Goal: Communication & Community: Answer question/provide support

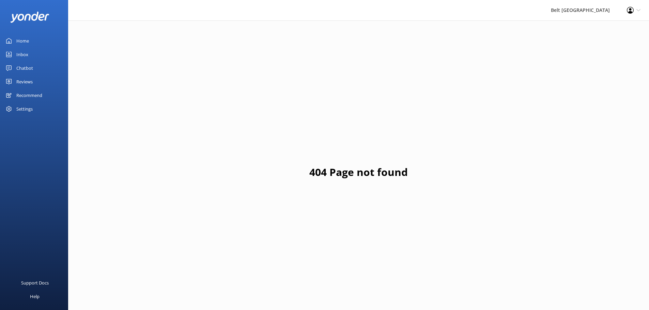
click at [36, 80] on link "Reviews" at bounding box center [34, 82] width 68 height 14
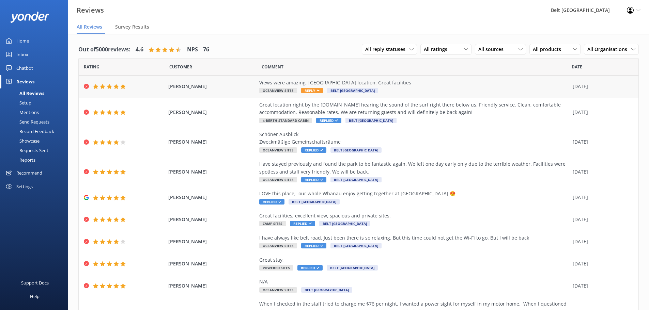
click at [299, 80] on div "Views were amazing, [GEOGRAPHIC_DATA] location. Great facilities" at bounding box center [414, 82] width 310 height 7
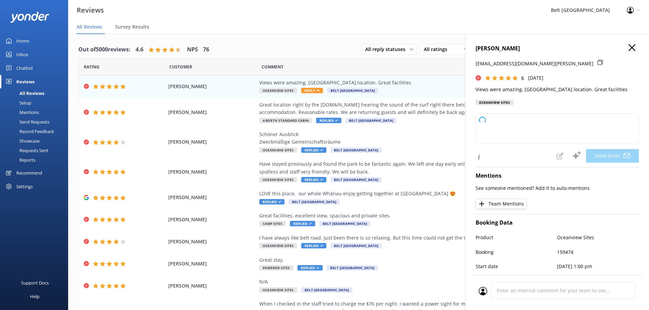
type textarea "Thank you so much for your wonderful review, [PERSON_NAME]! We're delighted you…"
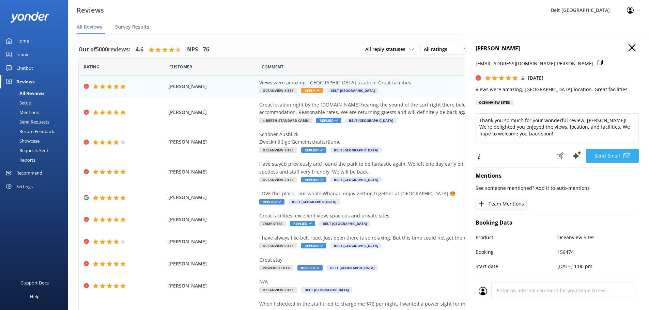
click at [603, 154] on button "Send Email" at bounding box center [612, 156] width 53 height 14
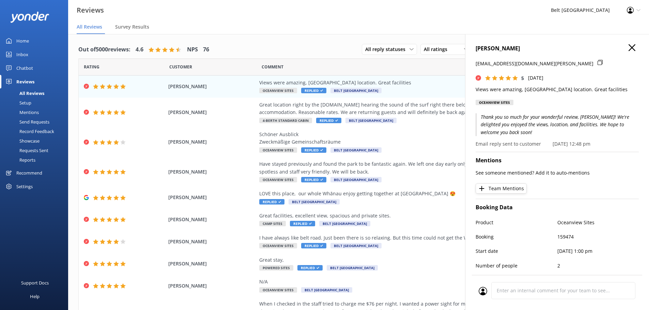
click at [629, 47] on use "button" at bounding box center [632, 47] width 7 height 7
